Goal: Submit feedback/report problem

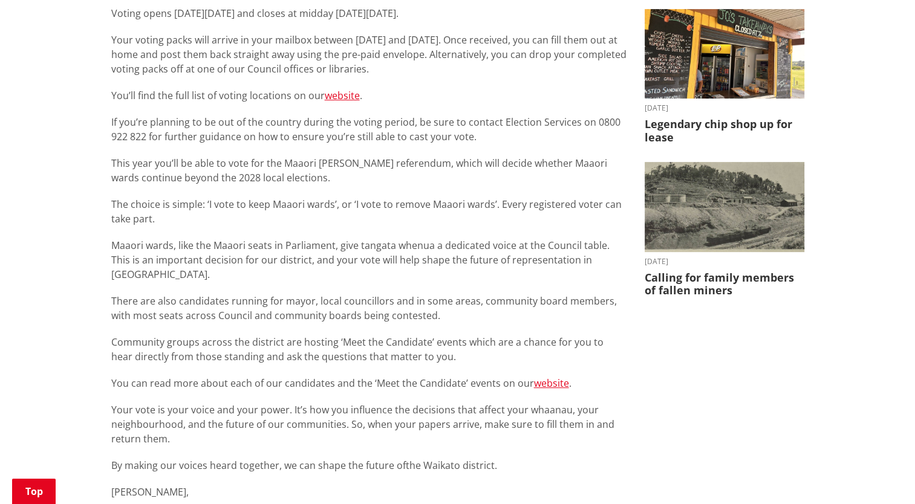
scroll to position [384, 0]
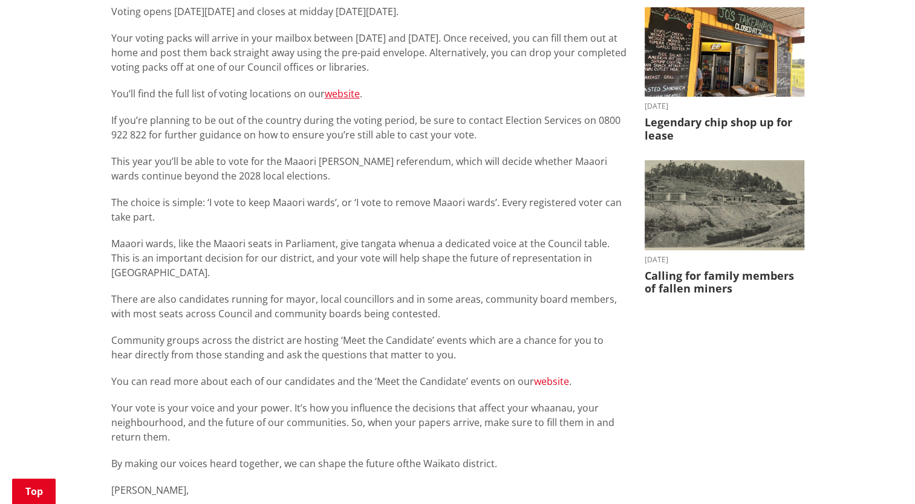
click at [545, 375] on link "website" at bounding box center [551, 381] width 35 height 13
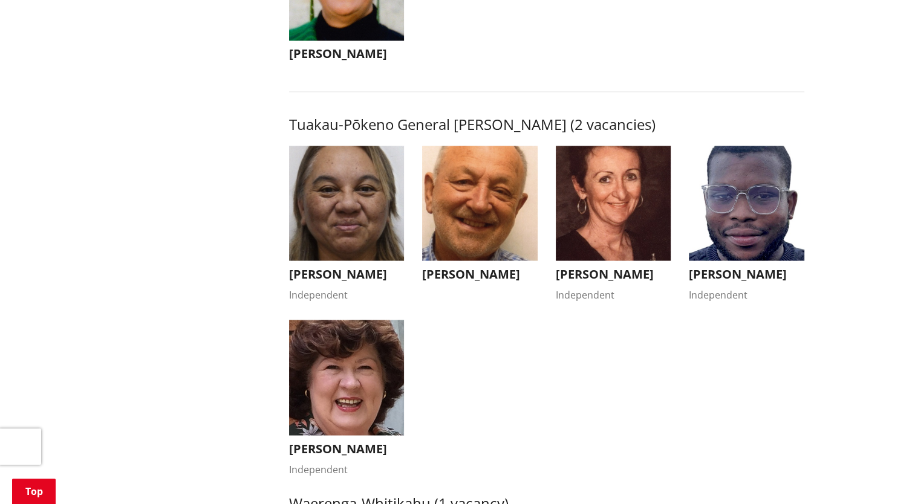
scroll to position [2056, 0]
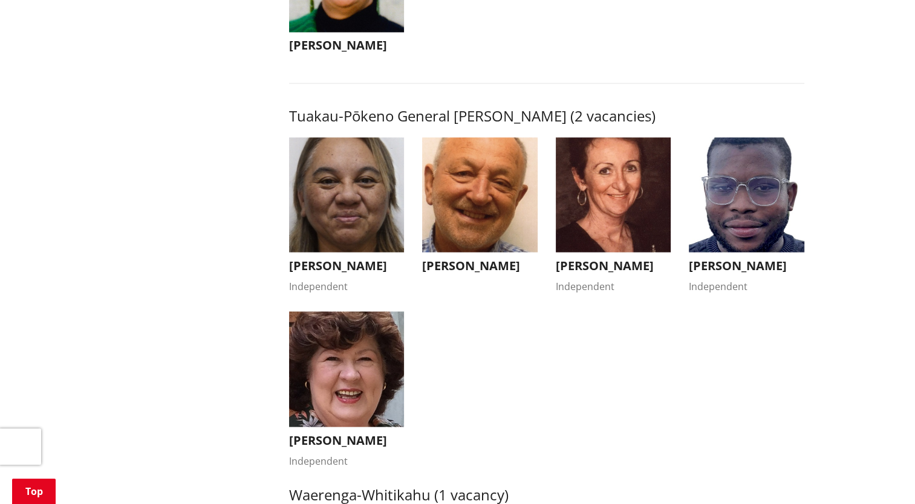
click at [346, 402] on img "button" at bounding box center [346, 368] width 115 height 115
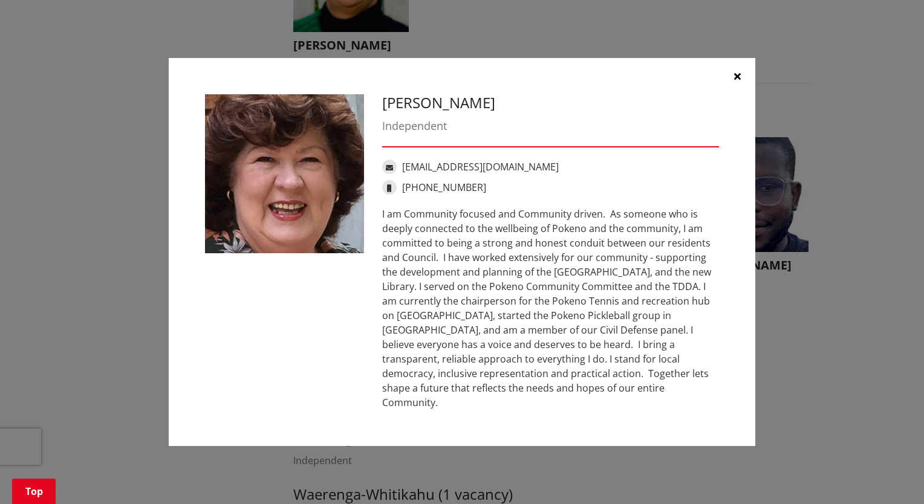
click at [738, 81] on icon "button" at bounding box center [737, 76] width 7 height 10
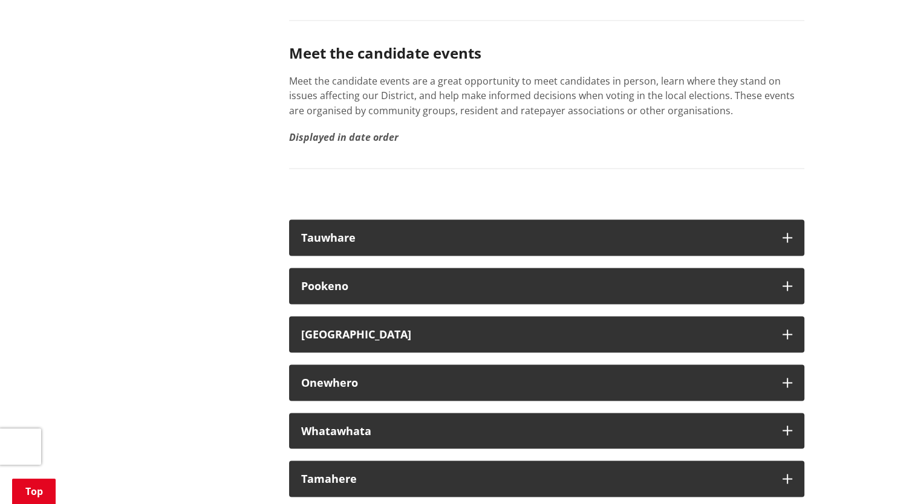
scroll to position [6814, 0]
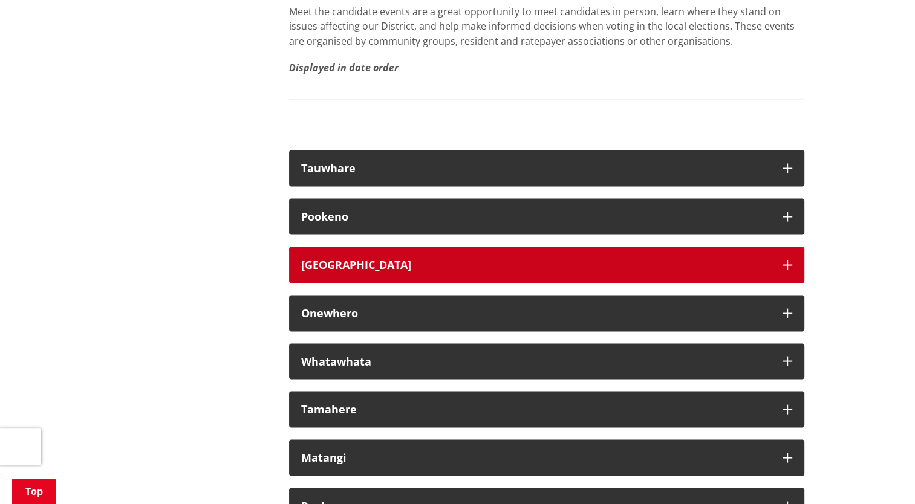
click at [785, 270] on icon "button" at bounding box center [787, 265] width 10 height 10
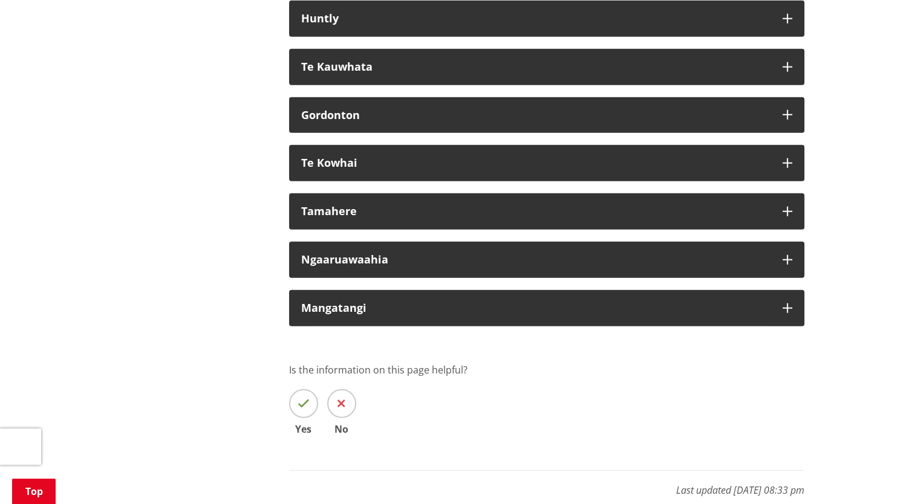
scroll to position [7590, 0]
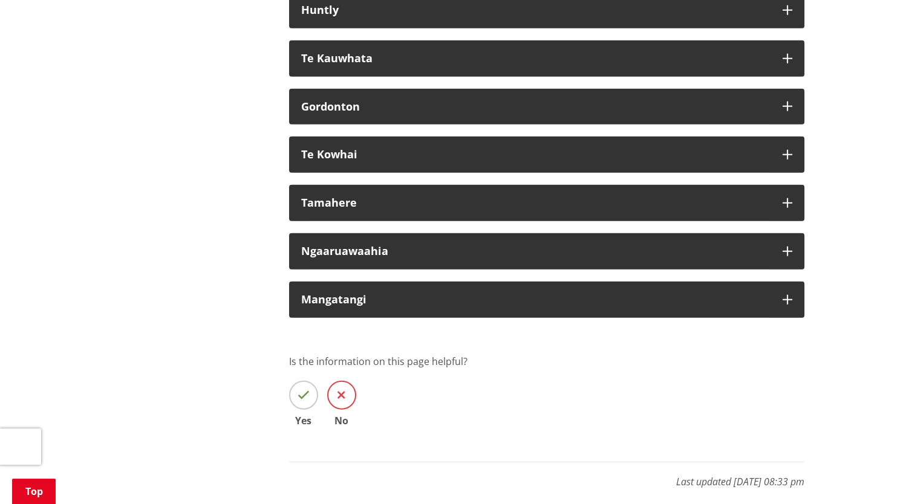
click at [341, 401] on icon at bounding box center [341, 395] width 8 height 12
click at [0, 0] on input "No" at bounding box center [0, 0] width 0 height 0
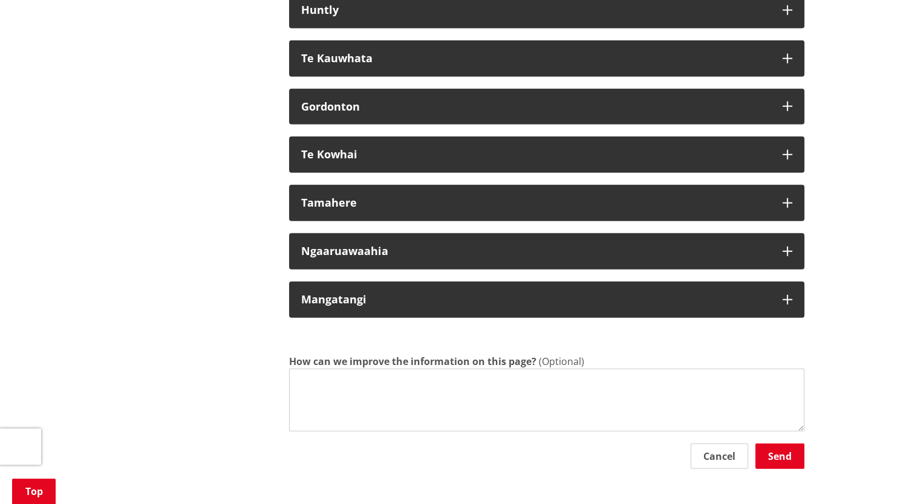
click at [310, 403] on textarea "How can we improve the information on this page?" at bounding box center [546, 400] width 515 height 63
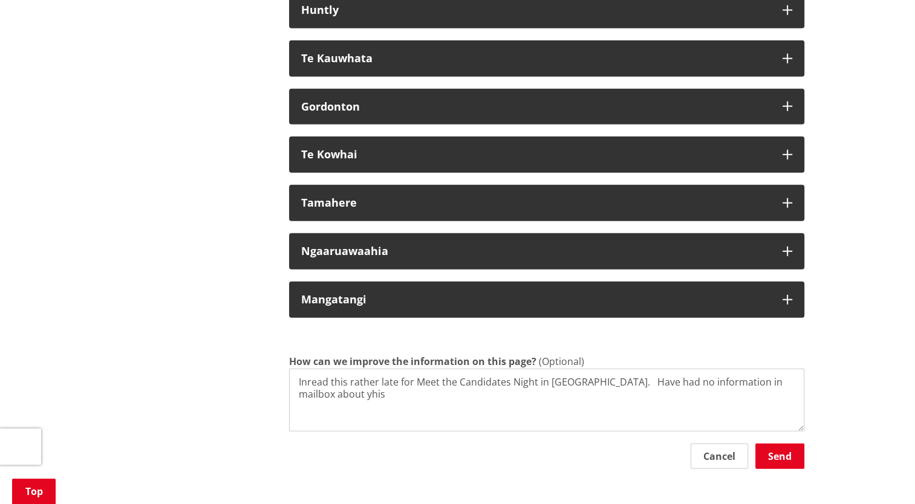
drag, startPoint x: 614, startPoint y: 392, endPoint x: 605, endPoint y: 396, distance: 10.3
click at [605, 396] on textarea "Inread this rather late for Meet the Candidates Night in [GEOGRAPHIC_DATA]. Hav…" at bounding box center [546, 400] width 515 height 63
type textarea "I read this rather late for Meet the Candidates Night in [GEOGRAPHIC_DATA]. Had…"
click at [779, 468] on button "Send" at bounding box center [779, 456] width 49 height 25
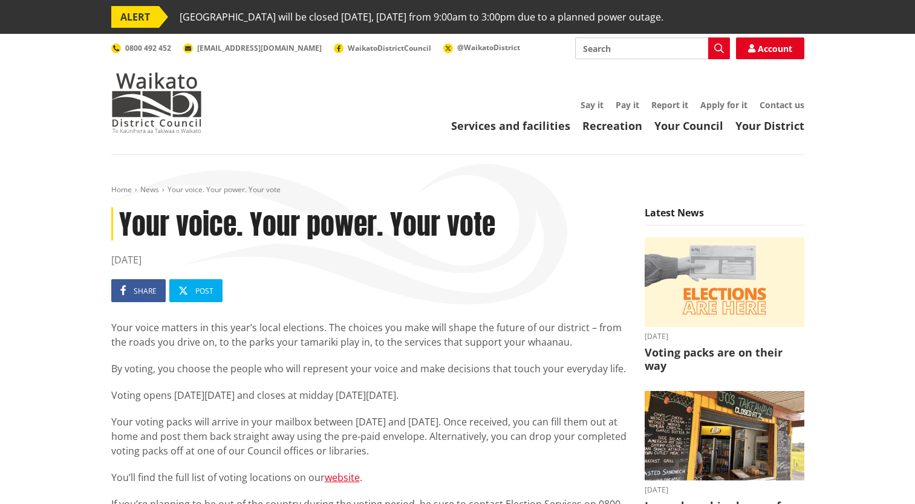
scroll to position [384, 0]
